Goal: Task Accomplishment & Management: Use online tool/utility

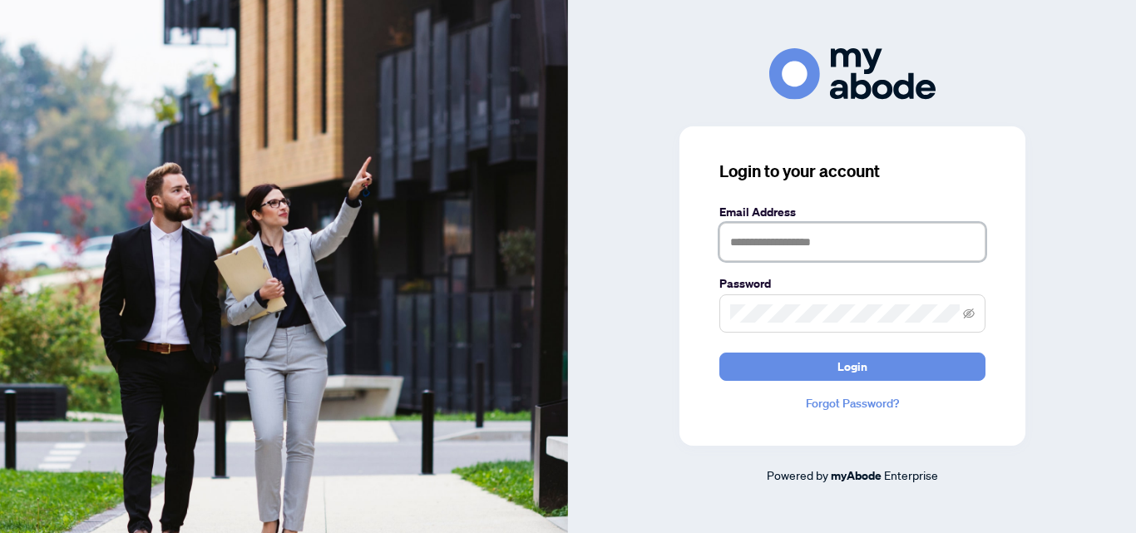
click at [728, 244] on input "text" at bounding box center [852, 242] width 266 height 38
type input "**********"
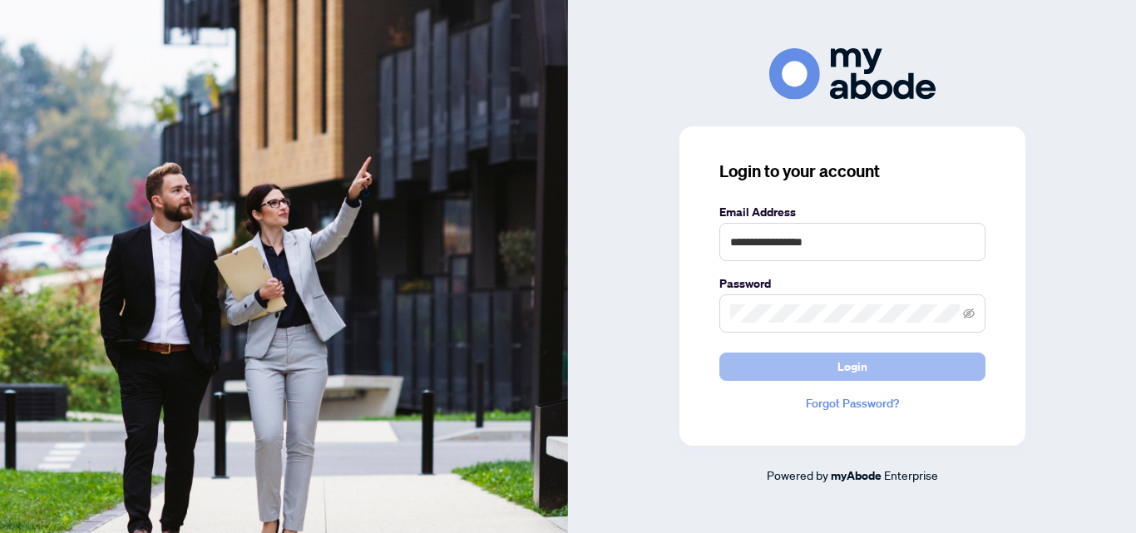
click at [857, 368] on span "Login" at bounding box center [852, 366] width 30 height 27
click at [852, 367] on span "Login" at bounding box center [852, 366] width 30 height 27
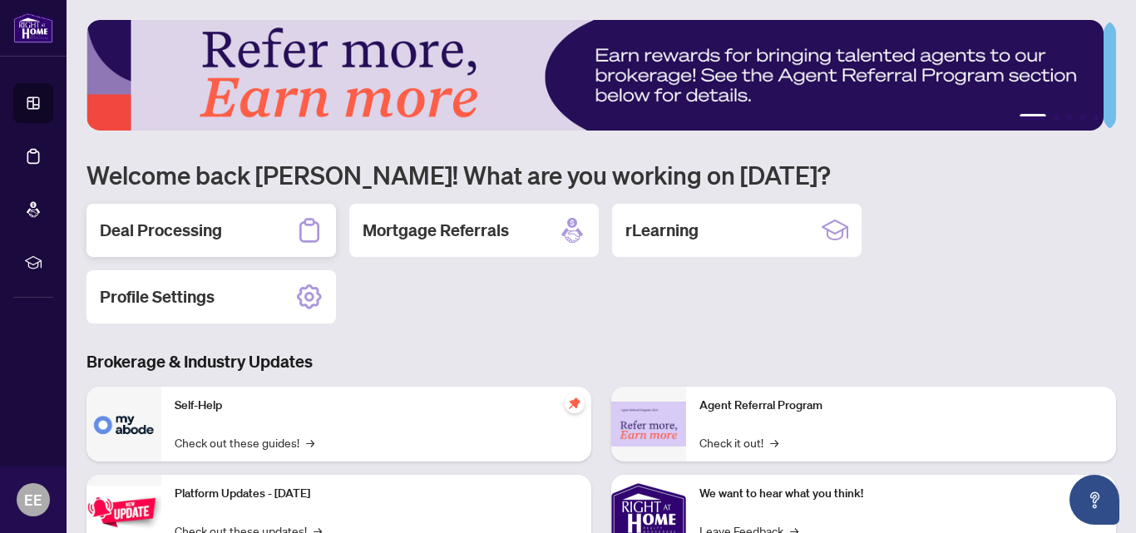
click at [172, 231] on h2 "Deal Processing" at bounding box center [161, 230] width 122 height 23
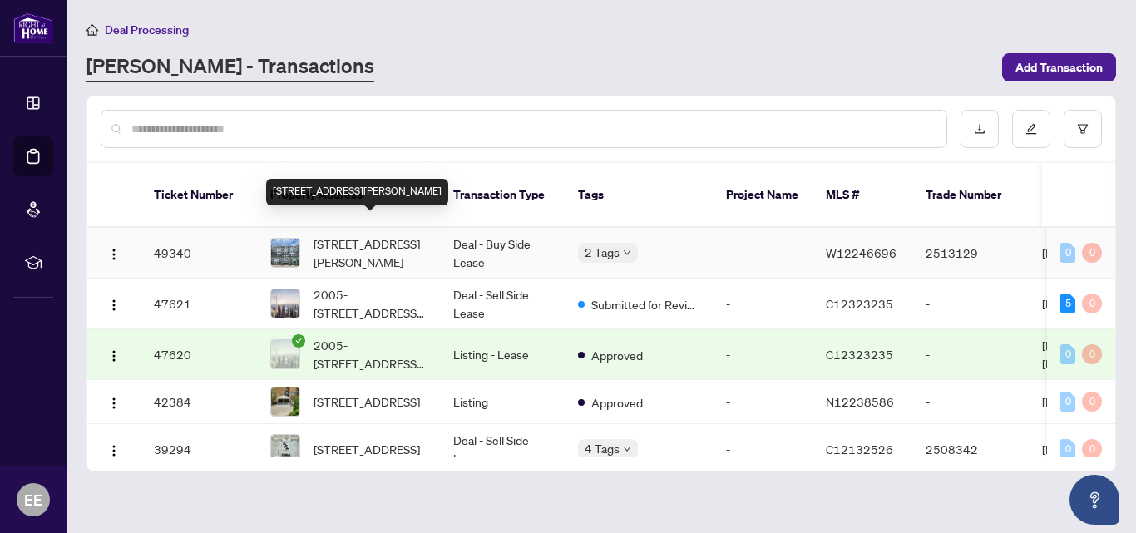
click at [385, 235] on span "[STREET_ADDRESS][PERSON_NAME]" at bounding box center [370, 253] width 113 height 37
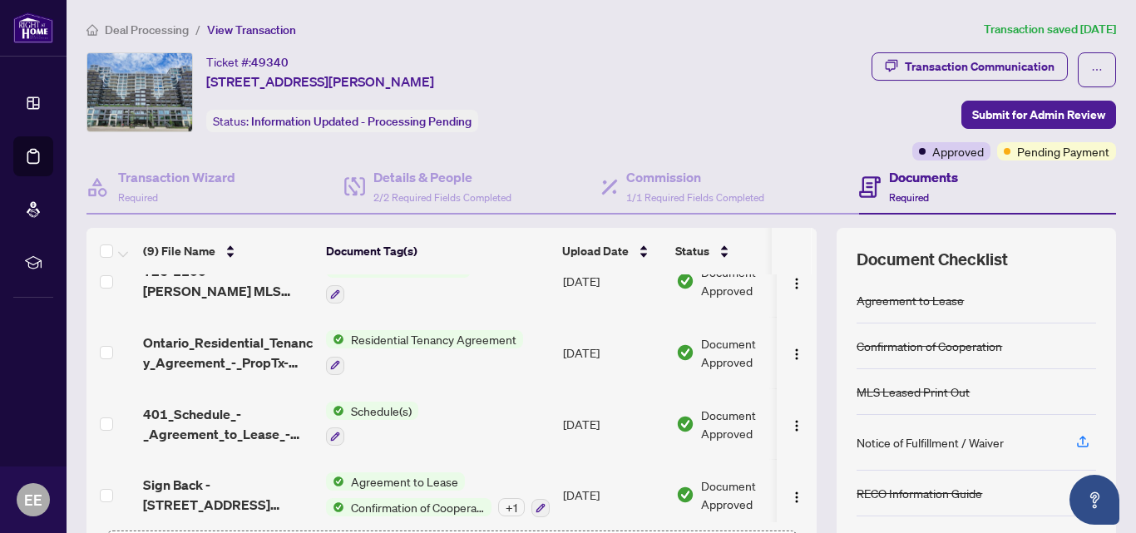
scroll to position [396, 0]
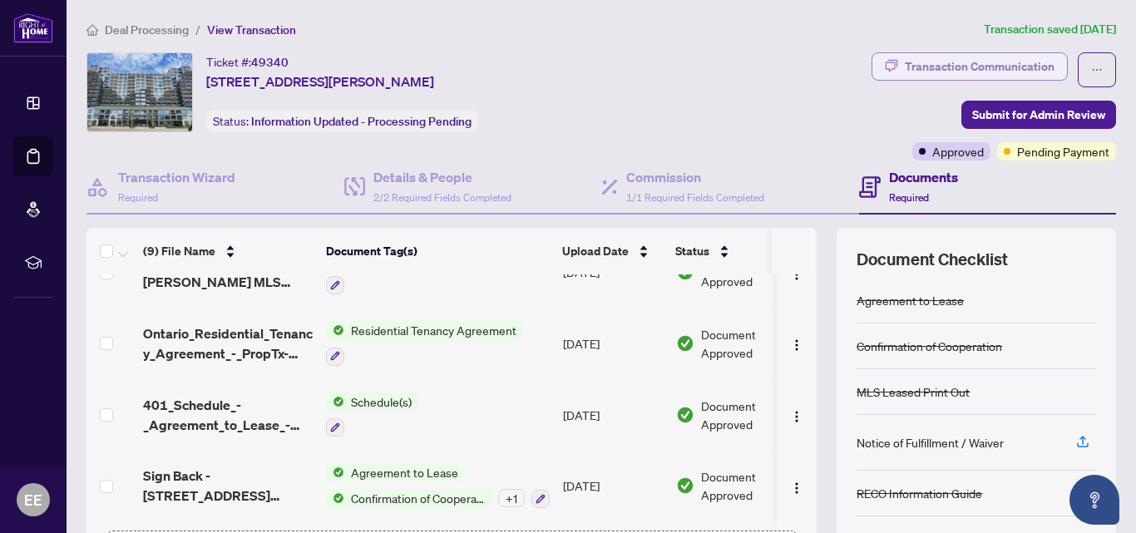
click at [974, 68] on div "Transaction Communication" at bounding box center [980, 66] width 150 height 27
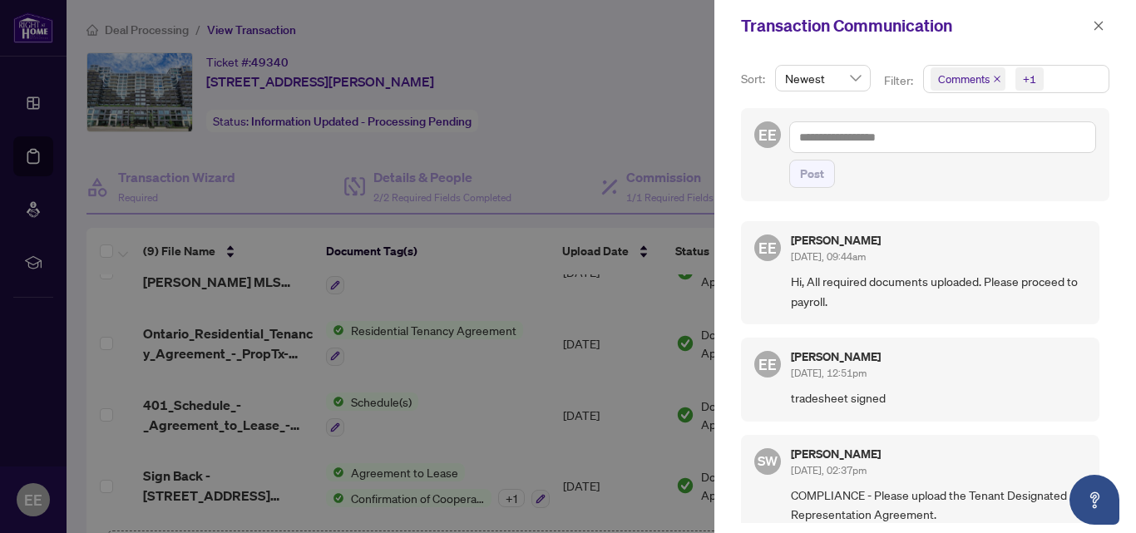
click at [995, 80] on icon "close" at bounding box center [997, 79] width 7 height 7
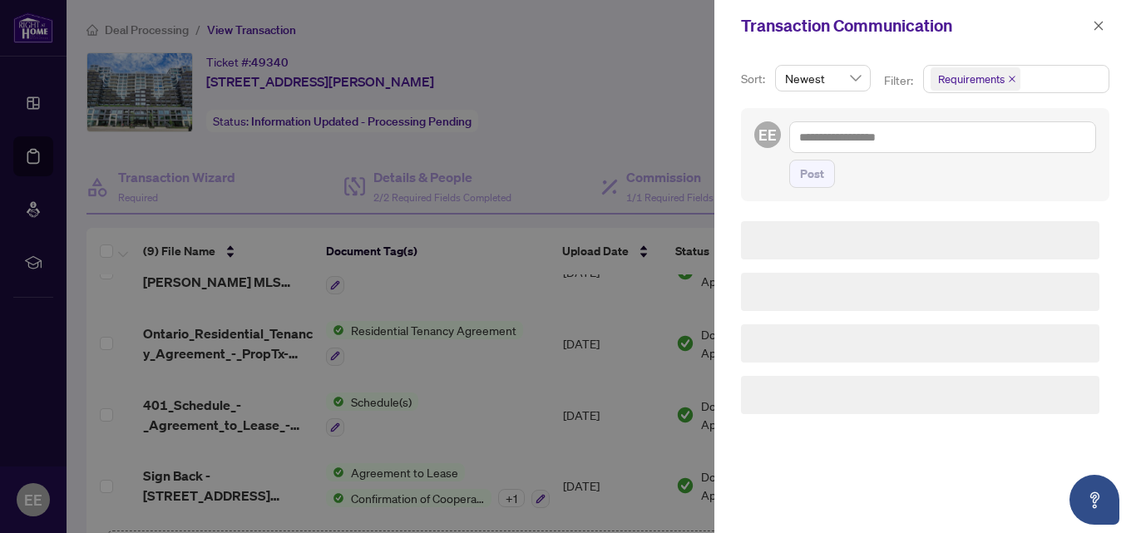
click at [995, 80] on span "Requirements" at bounding box center [971, 79] width 67 height 17
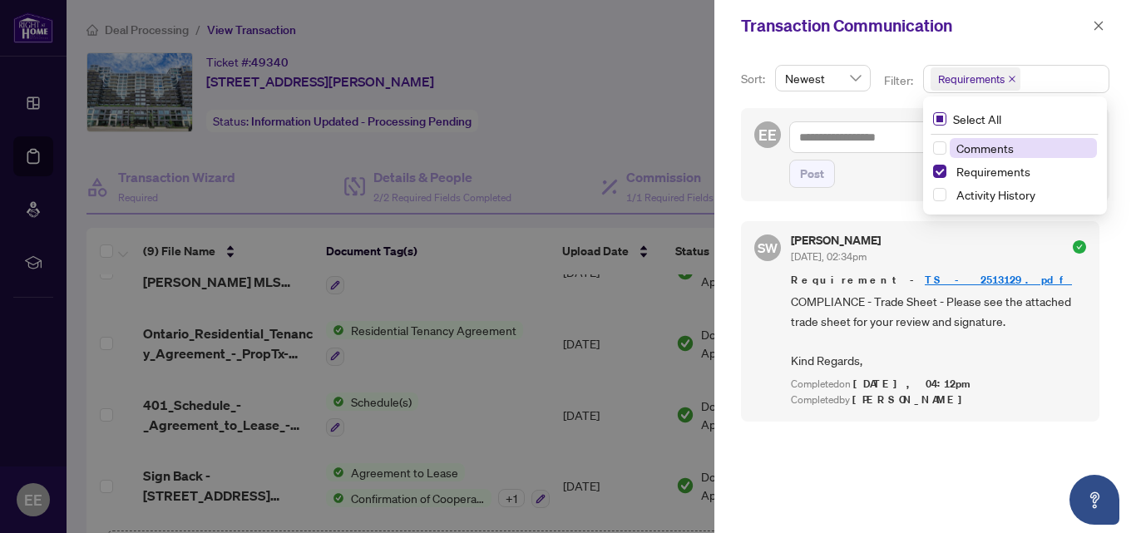
click at [964, 119] on span "Select All" at bounding box center [977, 119] width 62 height 18
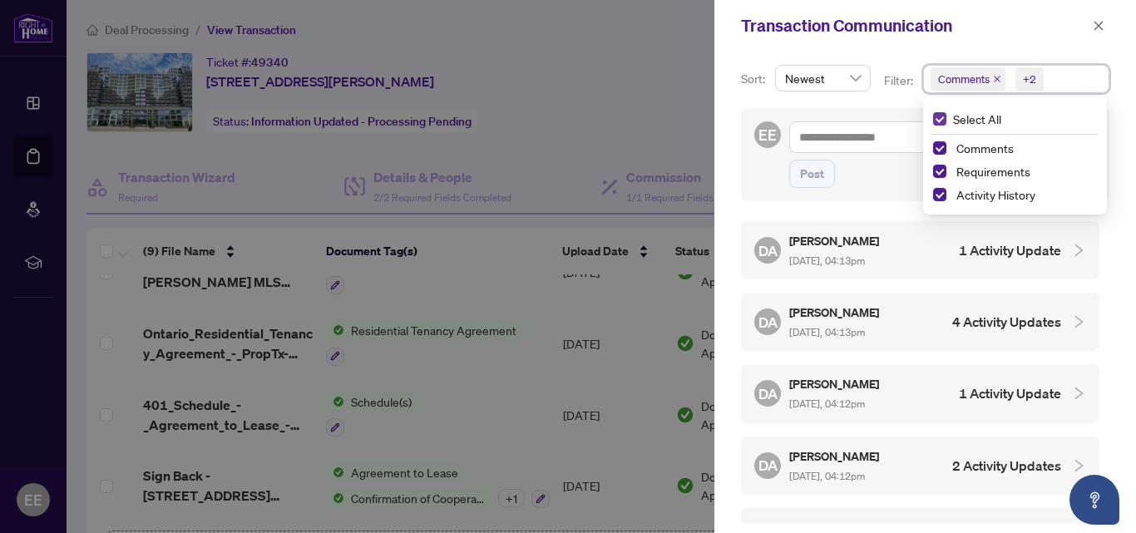
click at [959, 117] on span "Select All" at bounding box center [977, 119] width 62 height 18
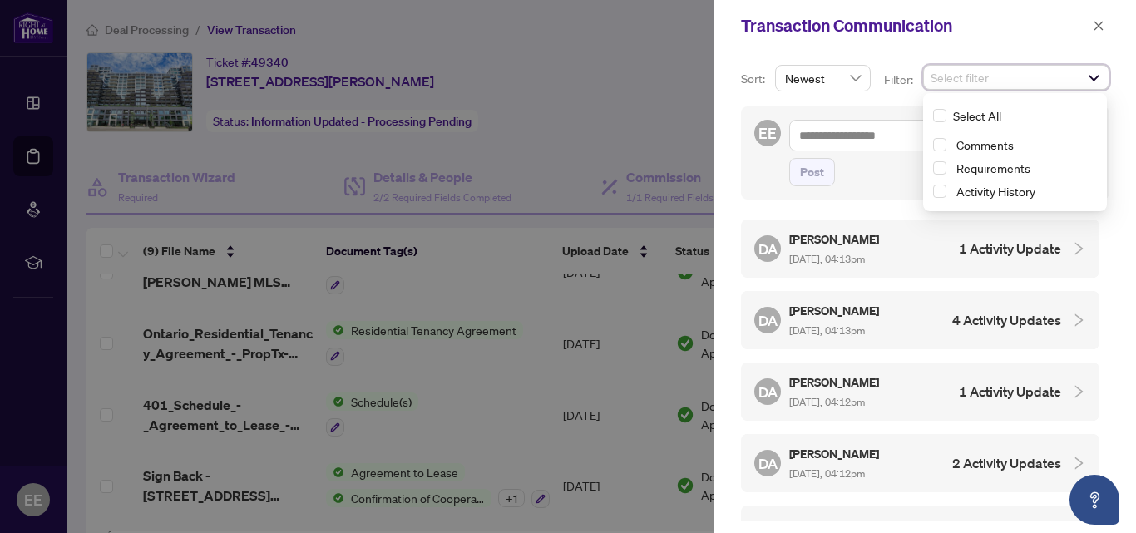
click at [833, 240] on h5 "[PERSON_NAME]" at bounding box center [835, 239] width 92 height 19
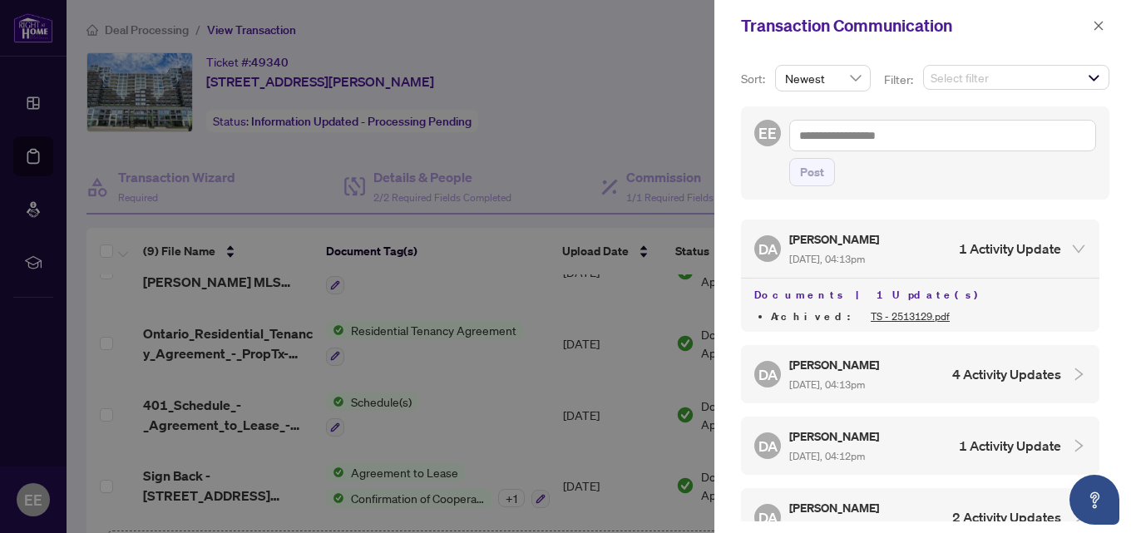
click at [842, 368] on h5 "[PERSON_NAME]" at bounding box center [835, 364] width 92 height 19
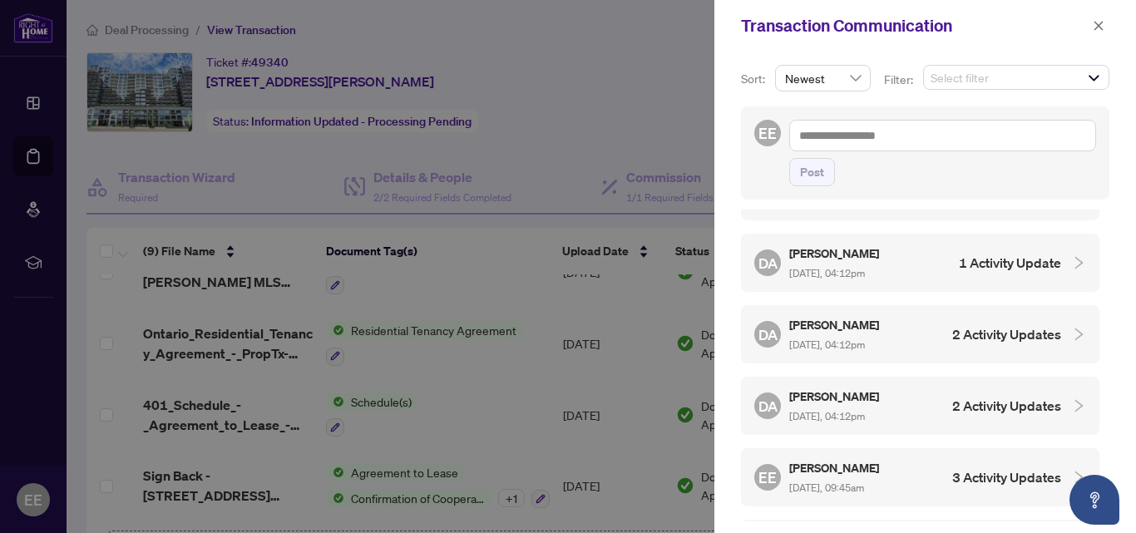
scroll to position [310, 0]
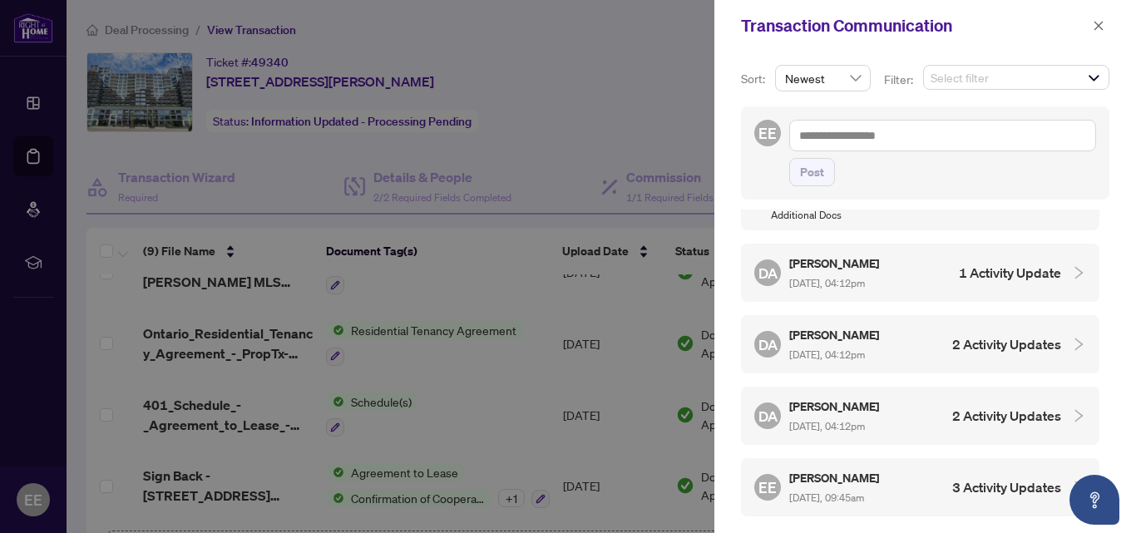
click at [831, 254] on h5 "[PERSON_NAME]" at bounding box center [835, 263] width 92 height 19
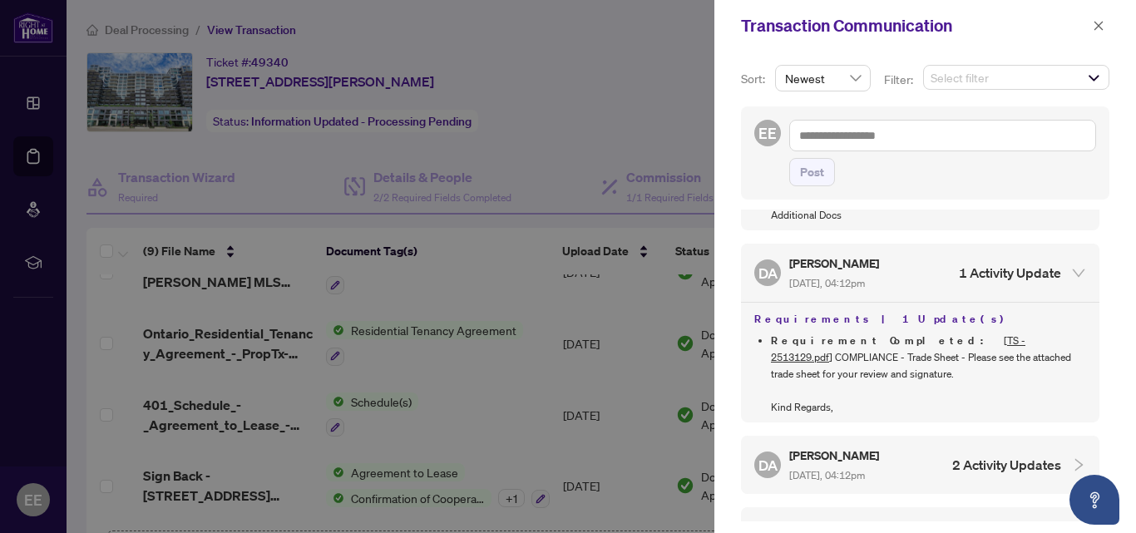
click at [841, 446] on h5 "[PERSON_NAME]" at bounding box center [835, 455] width 92 height 19
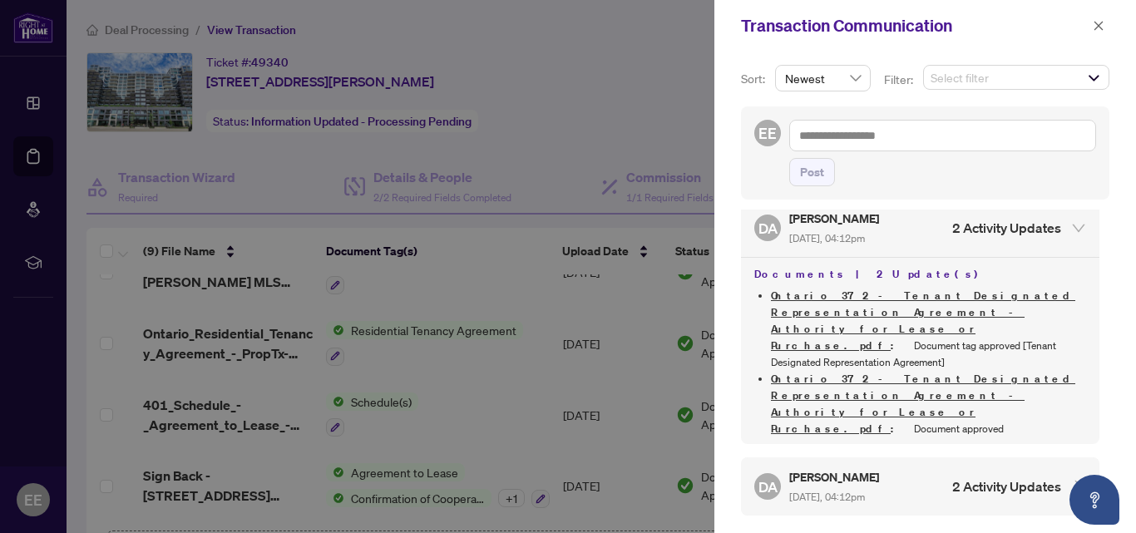
scroll to position [564, 0]
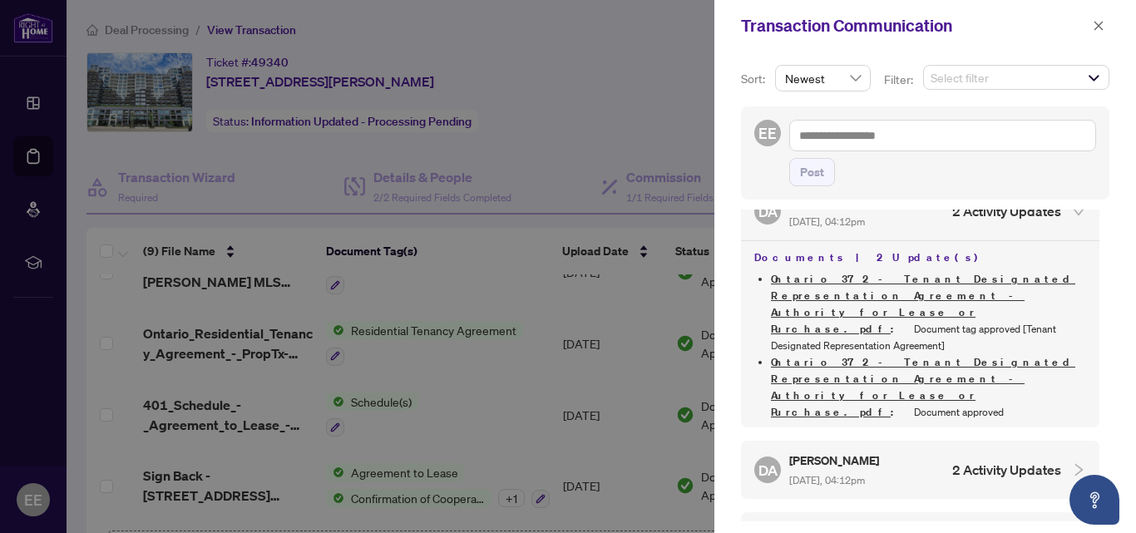
click at [865, 474] on span "[DATE], 04:12pm" at bounding box center [827, 480] width 76 height 12
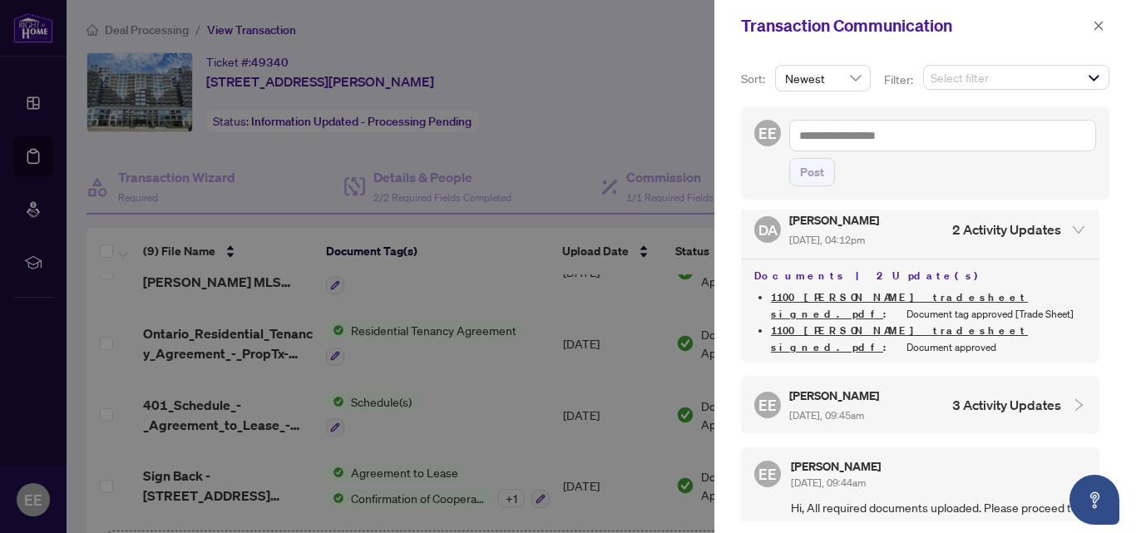
scroll to position [810, 0]
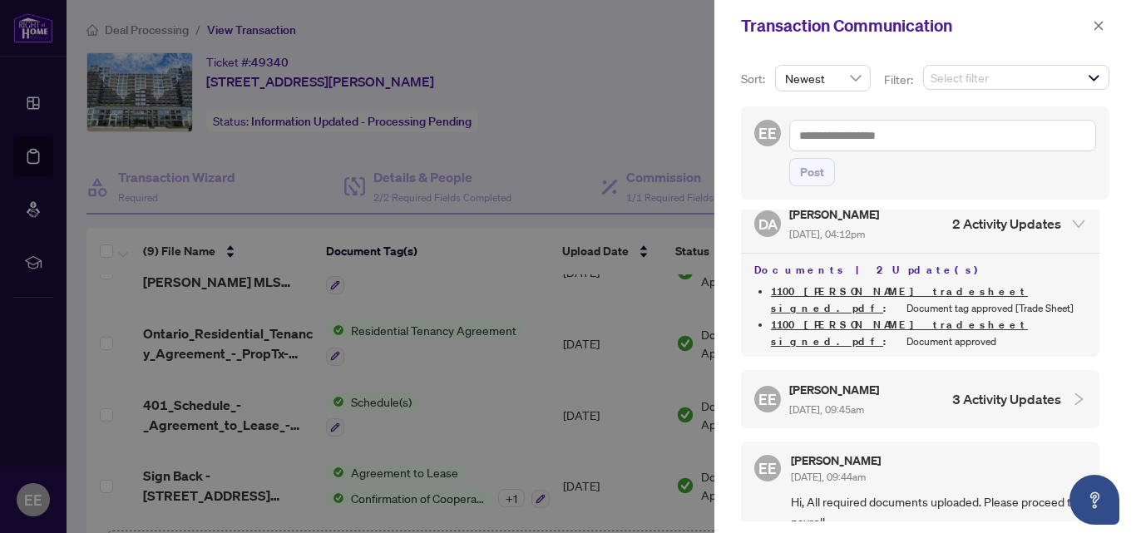
click at [1107, 340] on div "Sort: Newest Filter: Select filter Select All Comments Requirements Activity Hi…" at bounding box center [925, 292] width 422 height 481
click at [818, 380] on h5 "[PERSON_NAME]" at bounding box center [835, 389] width 92 height 19
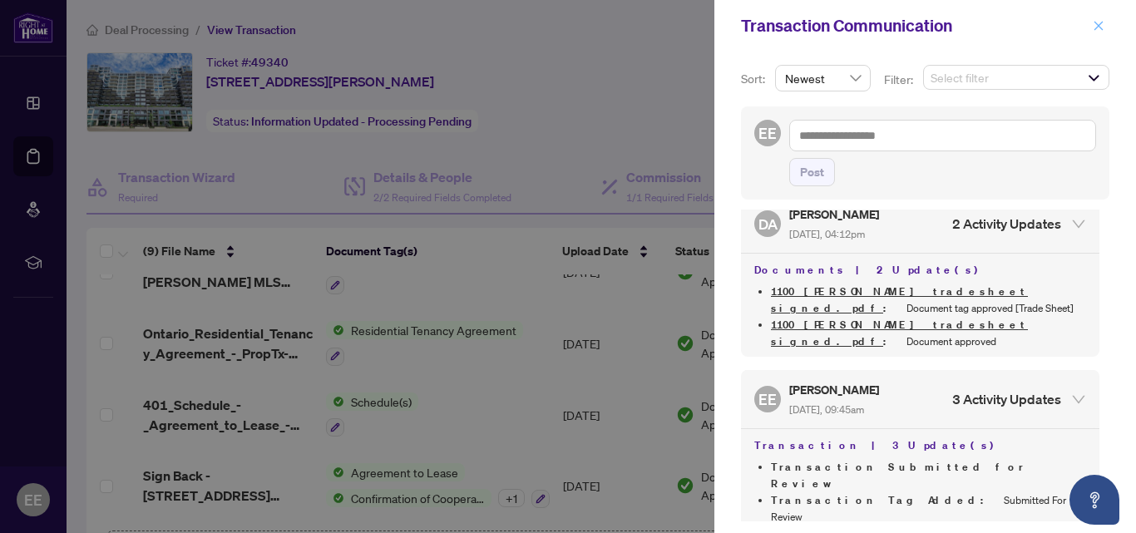
click at [1096, 26] on icon "close" at bounding box center [1099, 26] width 12 height 12
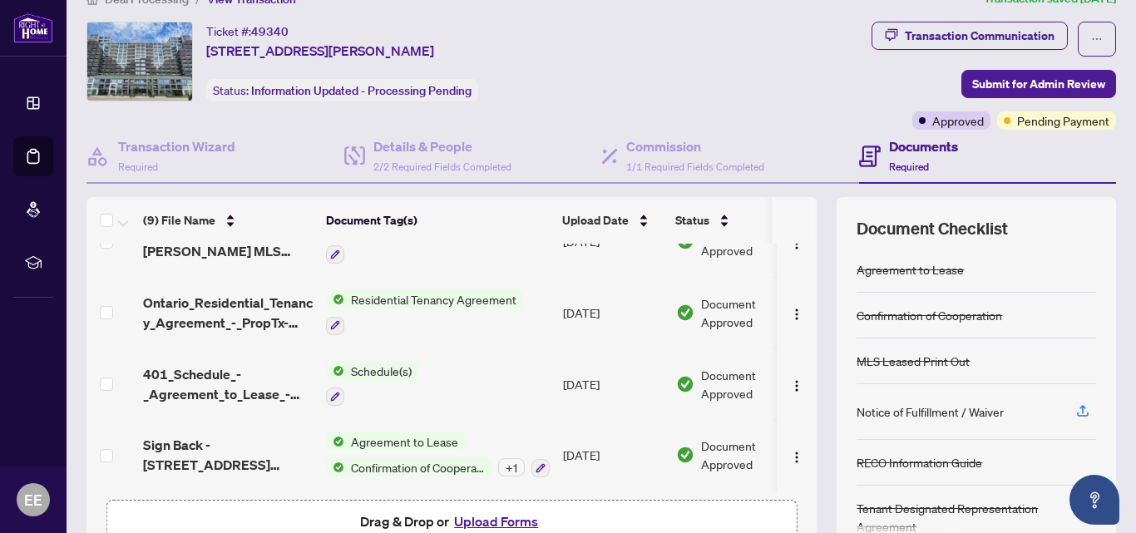
scroll to position [0, 0]
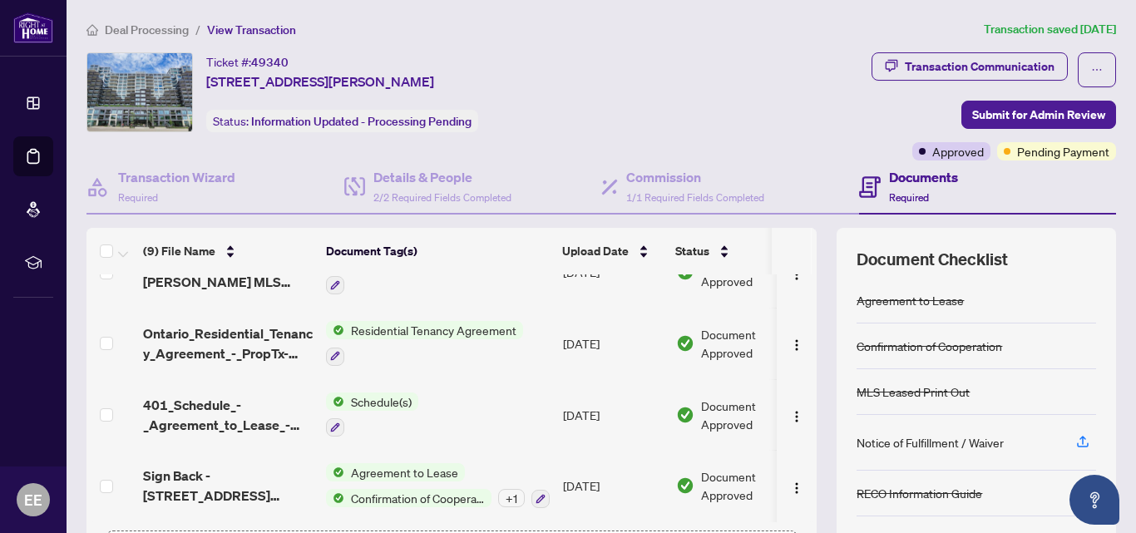
click at [245, 32] on span "View Transaction" at bounding box center [251, 29] width 89 height 15
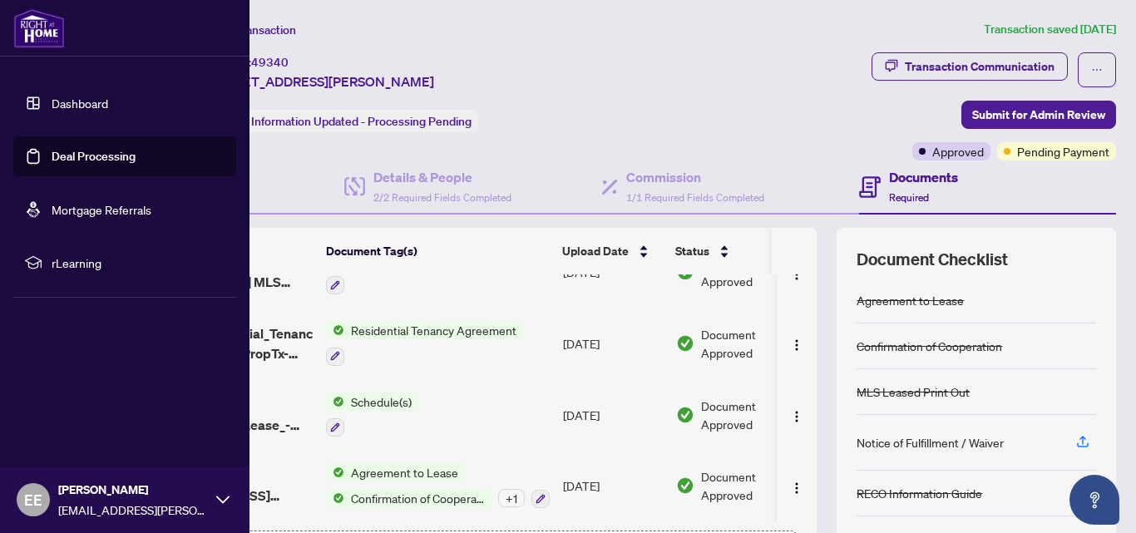
click at [97, 156] on link "Deal Processing" at bounding box center [94, 156] width 84 height 15
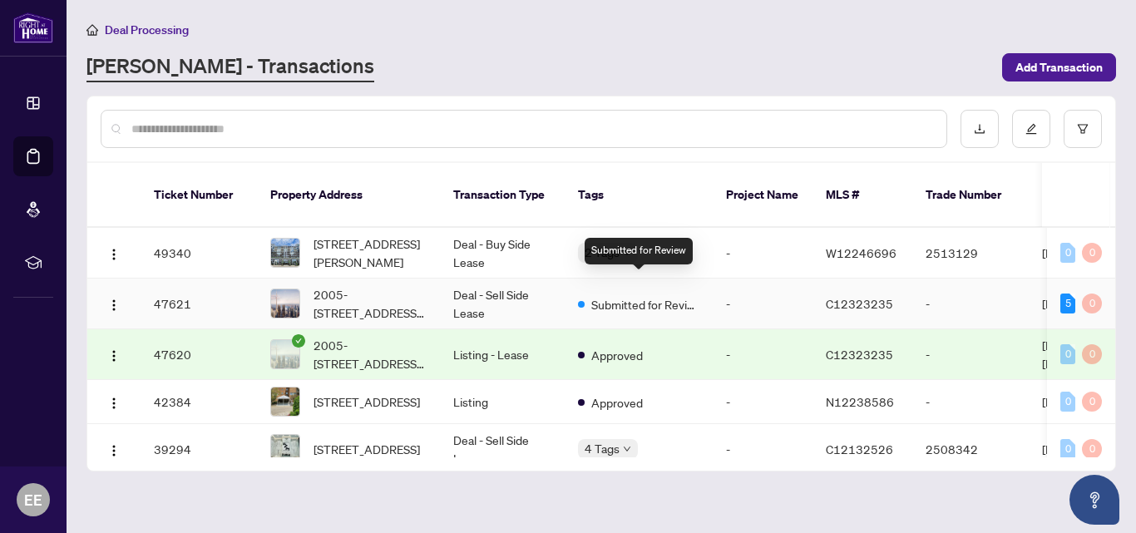
click at [601, 295] on span "Submitted for Review" at bounding box center [645, 304] width 108 height 18
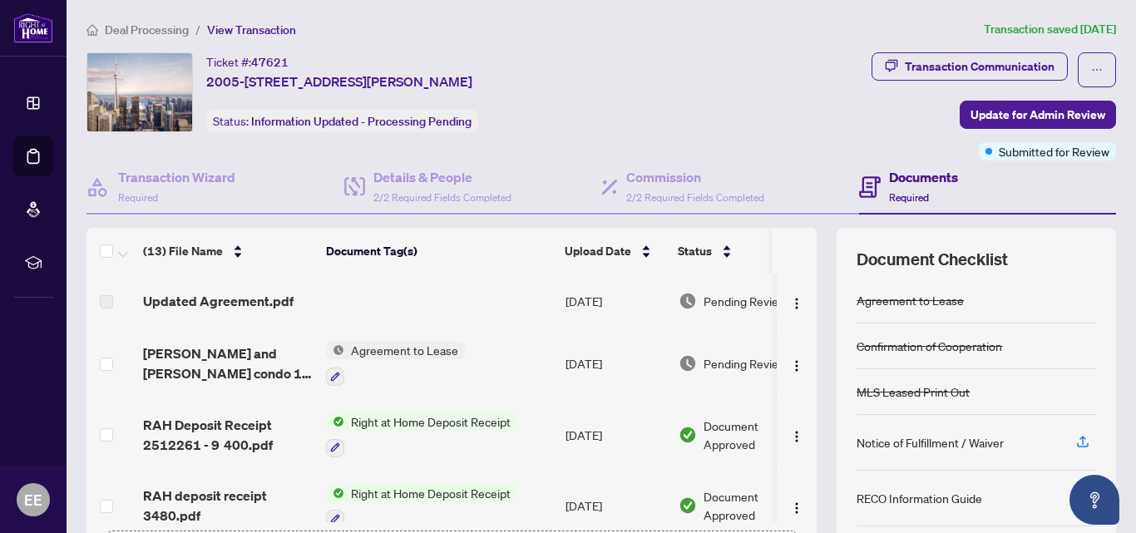
click at [587, 88] on div "Ticket #: 47621 2005-[STREET_ADDRESS][PERSON_NAME] Status: Information Updated …" at bounding box center [378, 92] width 585 height 80
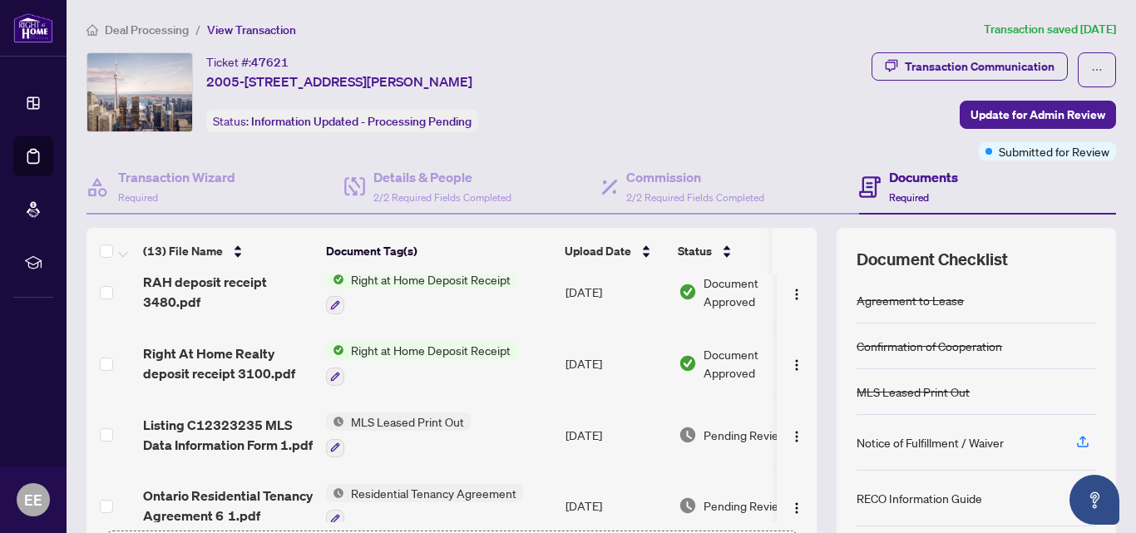
scroll to position [223, 0]
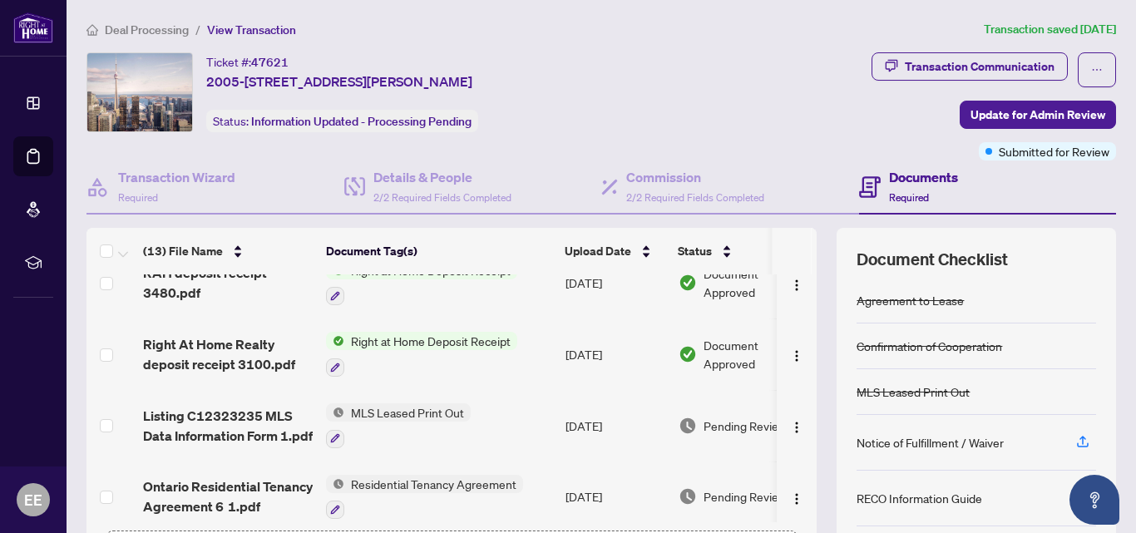
drag, startPoint x: 814, startPoint y: 371, endPoint x: 810, endPoint y: 380, distance: 10.0
click at [822, 383] on div "(13) File Name Document Tag(s) Upload Date Status Updated Agreement.pdf [DATE] …" at bounding box center [601, 415] width 1030 height 374
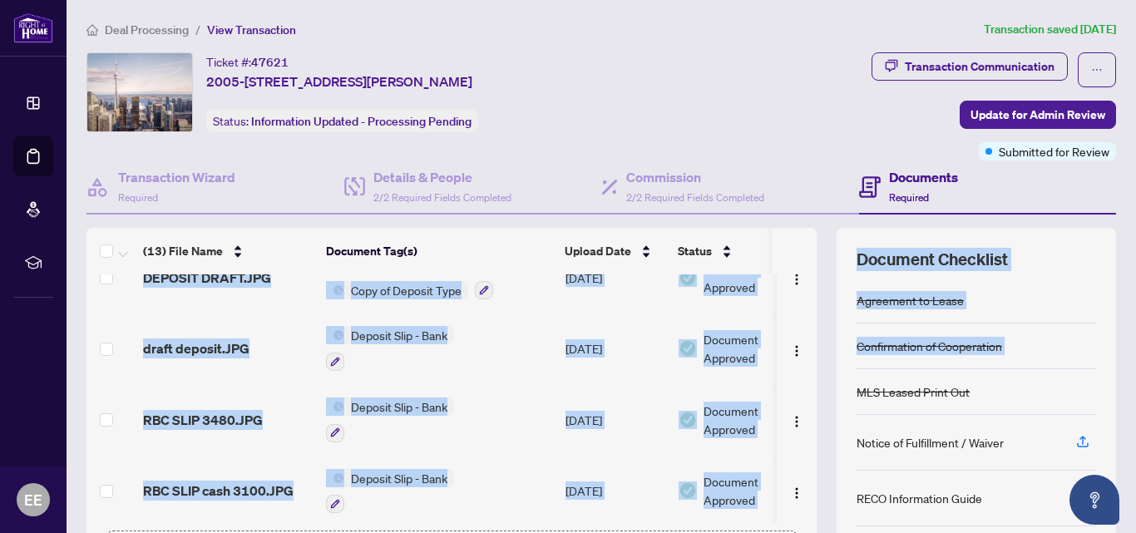
scroll to position [662, 0]
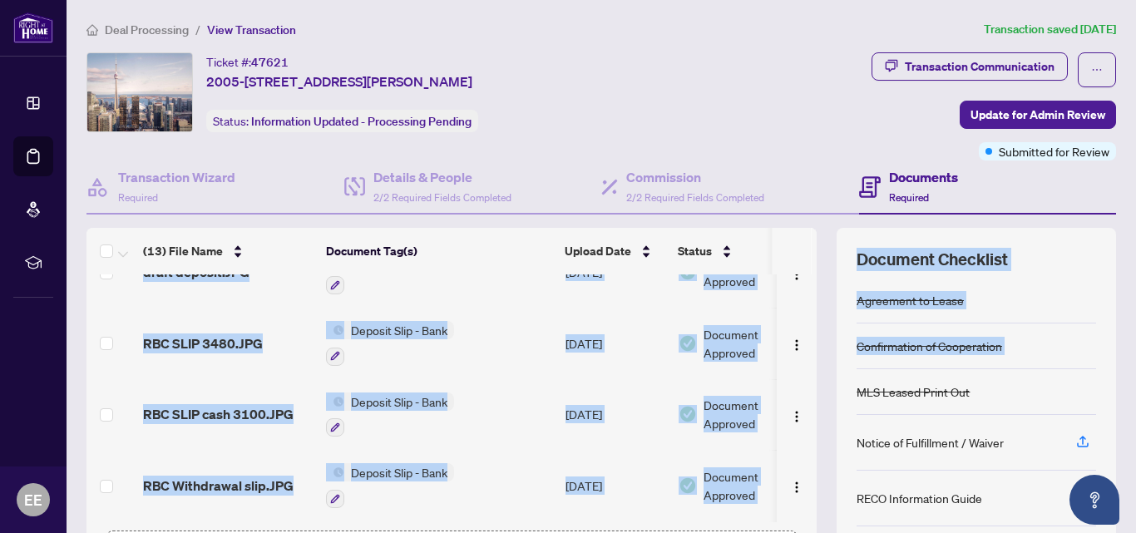
click at [264, 291] on td "draft deposit.JPG" at bounding box center [227, 272] width 183 height 72
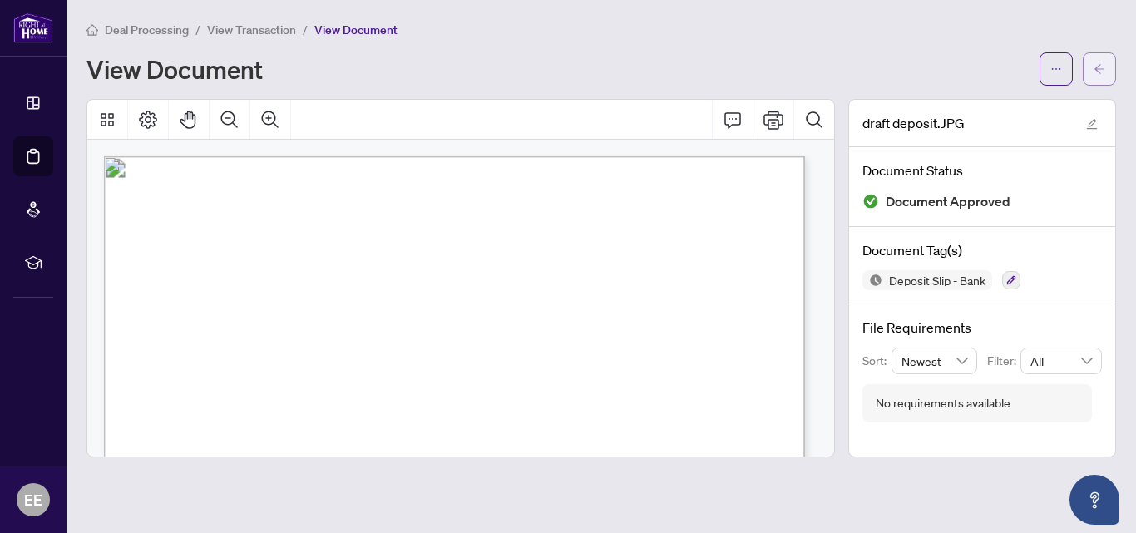
click at [1101, 67] on icon "arrow-left" at bounding box center [1100, 69] width 12 height 12
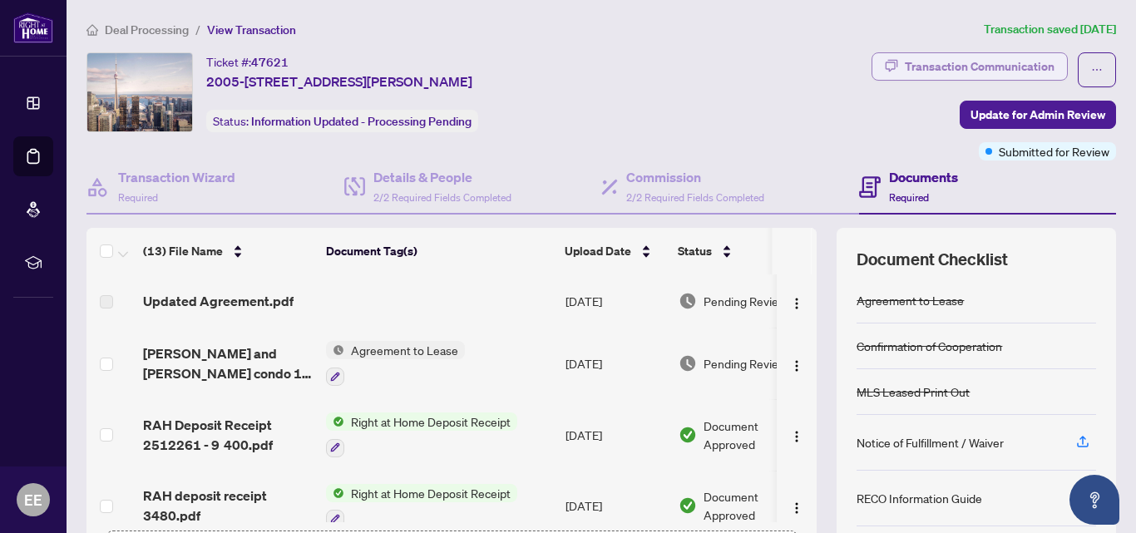
click at [995, 66] on div "Transaction Communication" at bounding box center [980, 66] width 150 height 27
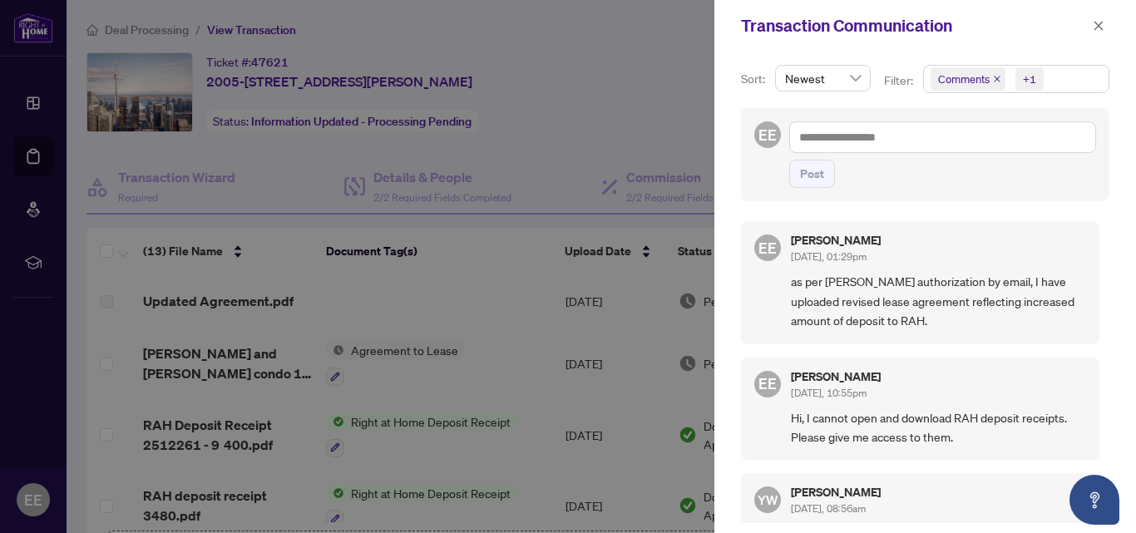
click at [996, 81] on icon "close" at bounding box center [997, 79] width 8 height 8
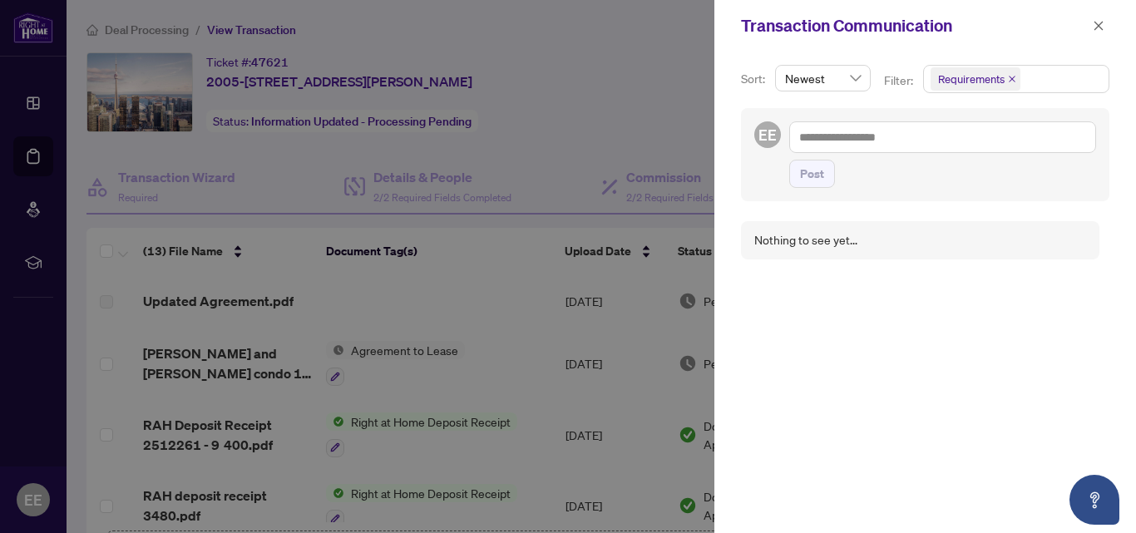
click at [996, 81] on span "Requirements" at bounding box center [971, 79] width 67 height 17
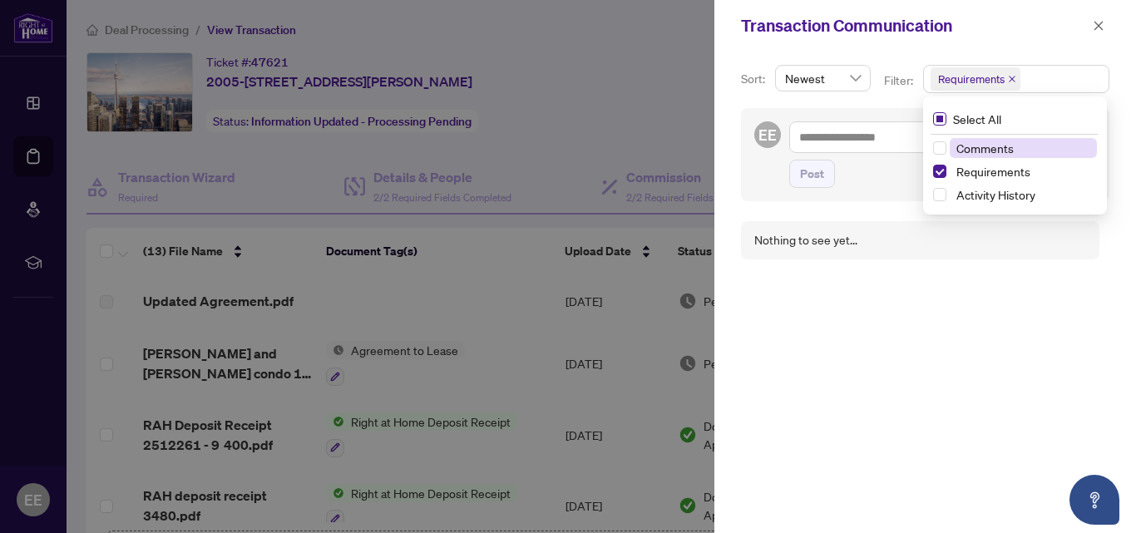
click at [977, 121] on span "Select All" at bounding box center [977, 119] width 62 height 18
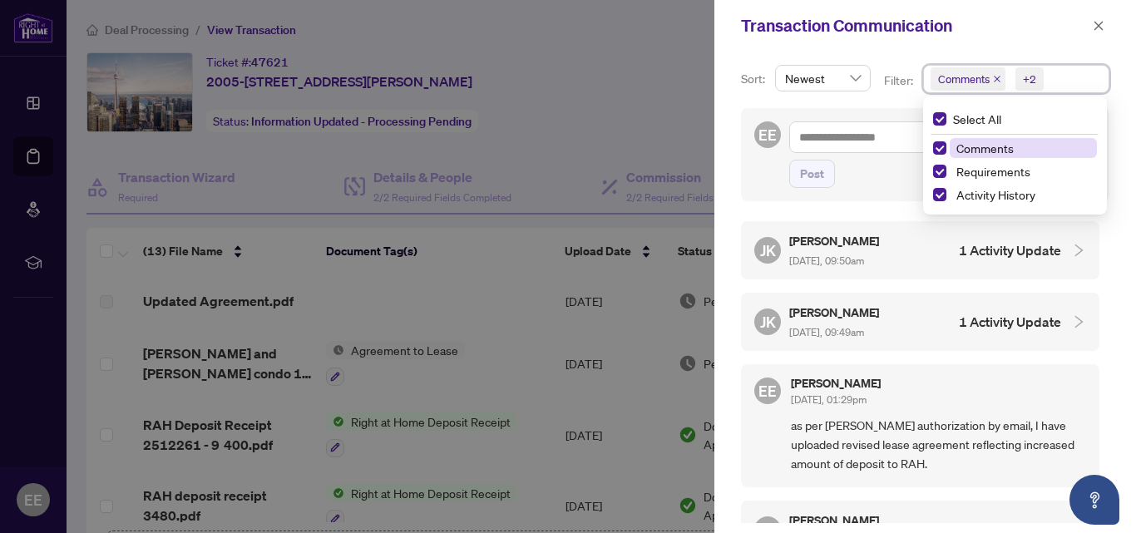
click at [826, 243] on h5 "[PERSON_NAME]" at bounding box center [835, 240] width 92 height 19
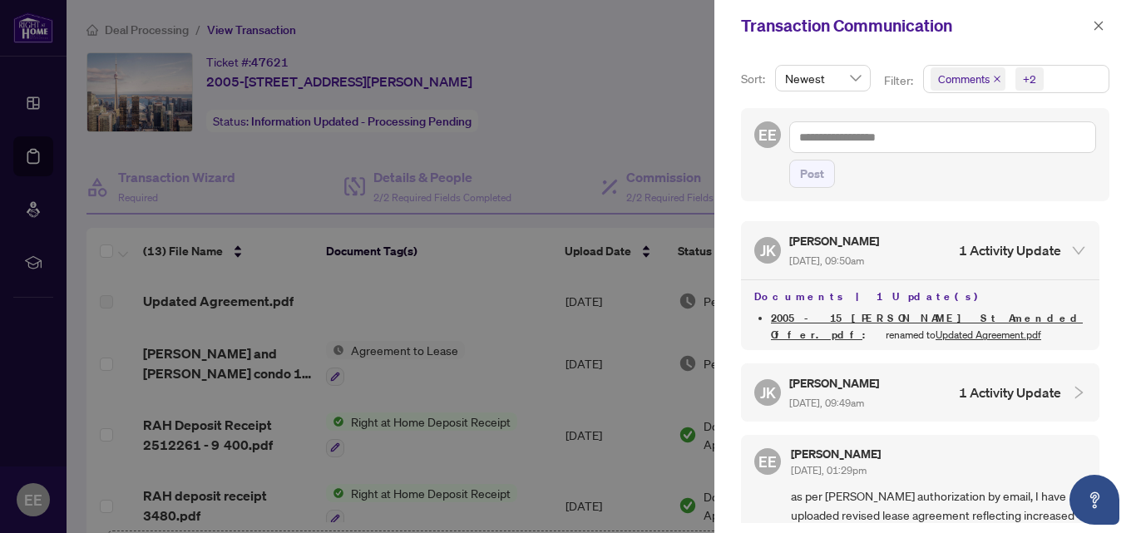
click at [828, 386] on h5 "[PERSON_NAME]" at bounding box center [835, 382] width 92 height 19
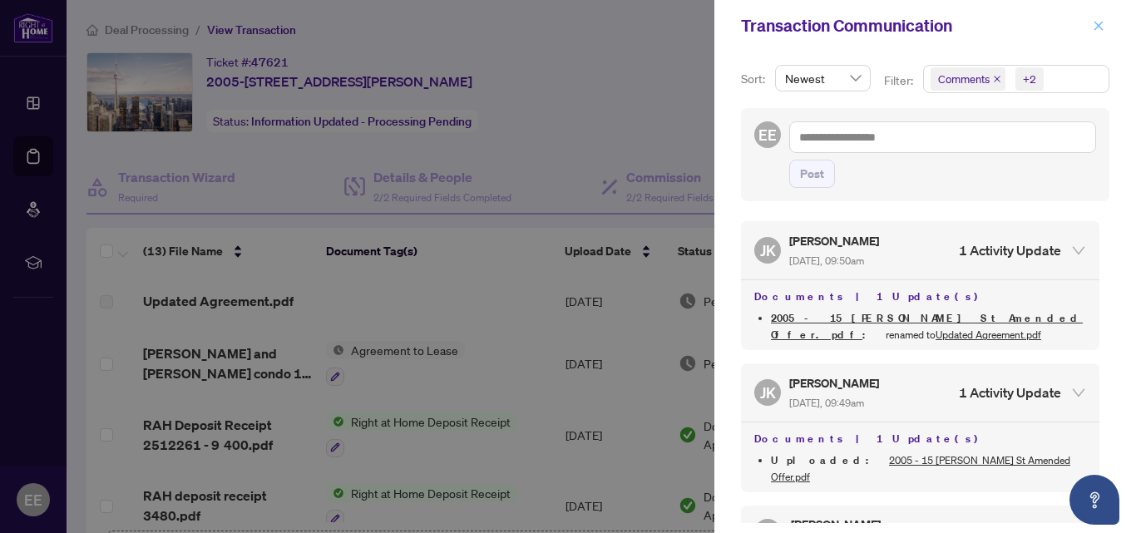
click at [1097, 27] on icon "close" at bounding box center [1098, 25] width 9 height 9
